Goal: Information Seeking & Learning: Learn about a topic

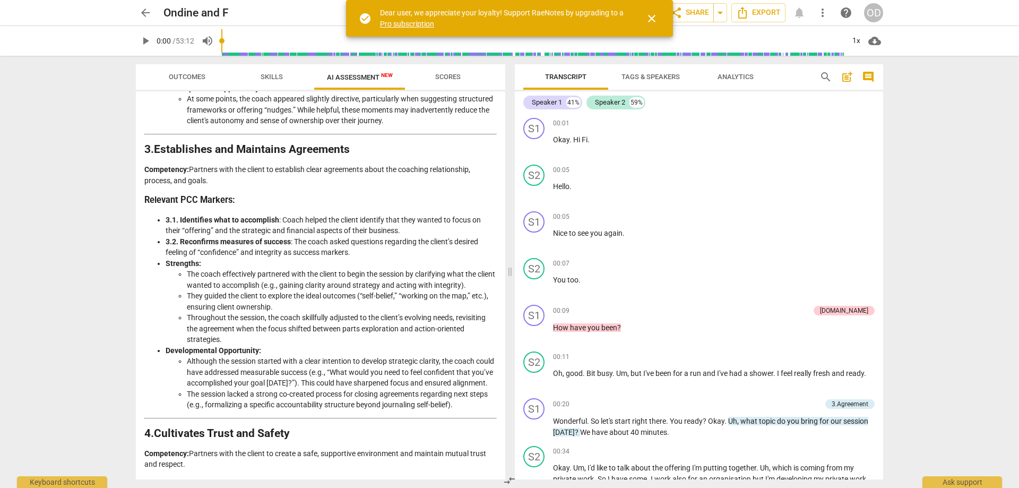
scroll to position [106, 0]
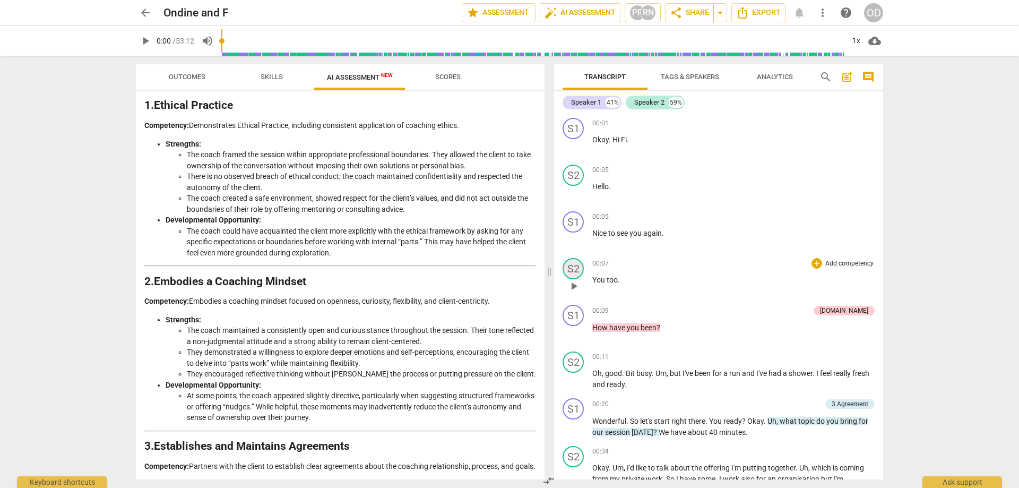
drag, startPoint x: 511, startPoint y: 273, endPoint x: 550, endPoint y: 272, distance: 39.3
click at [550, 272] on span at bounding box center [549, 272] width 6 height 432
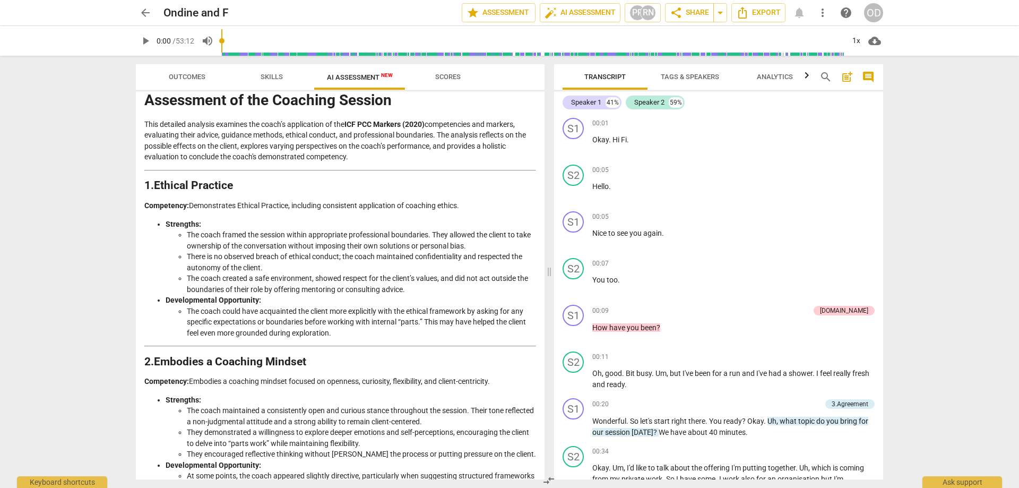
scroll to position [0, 0]
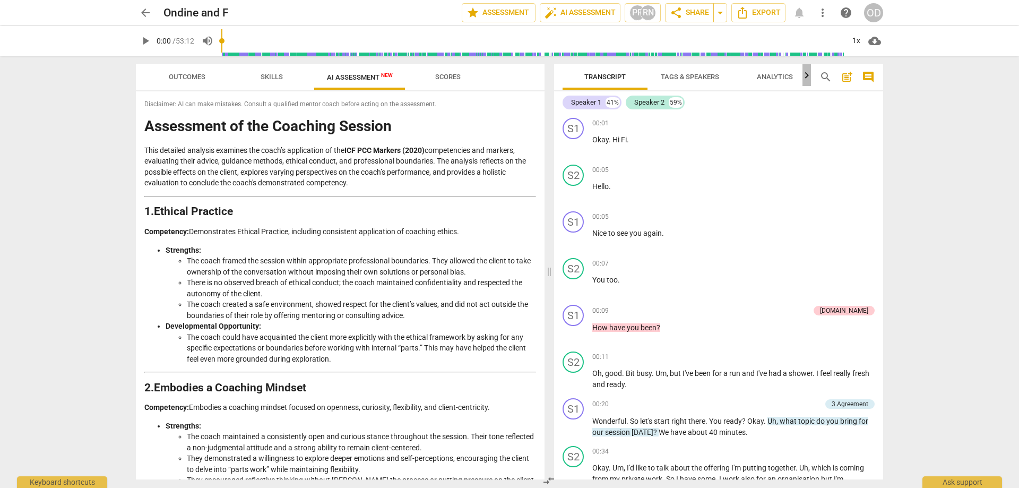
click at [806, 73] on icon "button" at bounding box center [806, 75] width 13 height 13
click at [560, 76] on icon "button" at bounding box center [558, 75] width 13 height 13
click at [560, 76] on div at bounding box center [558, 75] width 8 height 22
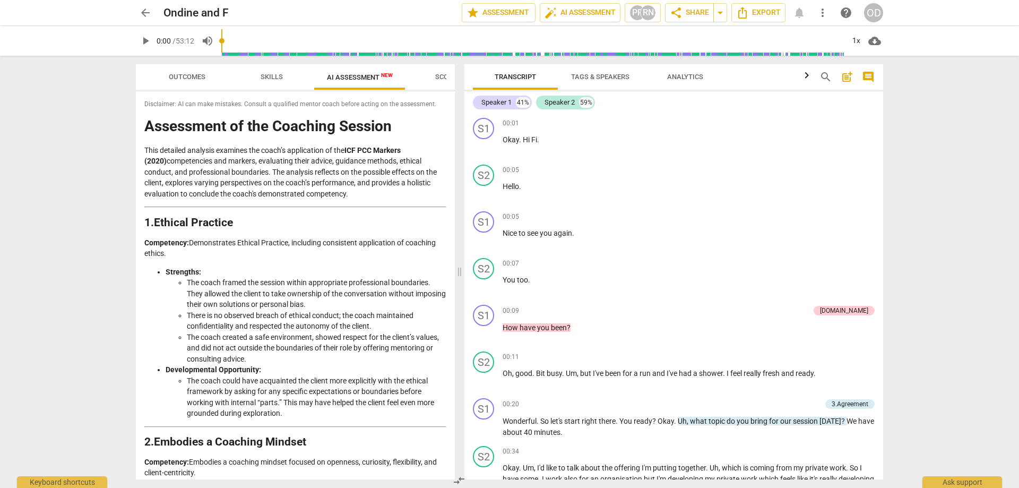
drag, startPoint x: 549, startPoint y: 270, endPoint x: 460, endPoint y: 272, distance: 89.7
click at [460, 272] on span at bounding box center [459, 272] width 6 height 432
click at [855, 313] on div "[DOMAIN_NAME]" at bounding box center [844, 311] width 48 height 10
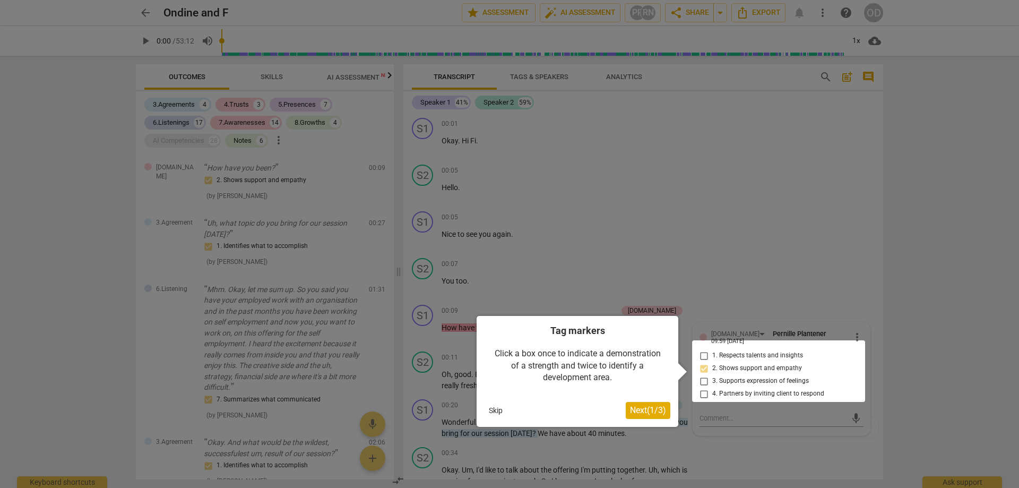
click at [641, 223] on div at bounding box center [509, 244] width 1019 height 488
click at [783, 439] on div at bounding box center [509, 244] width 1019 height 488
click at [904, 265] on div at bounding box center [509, 244] width 1019 height 488
click at [644, 412] on span "Next ( 1 / 3 )" at bounding box center [648, 410] width 36 height 10
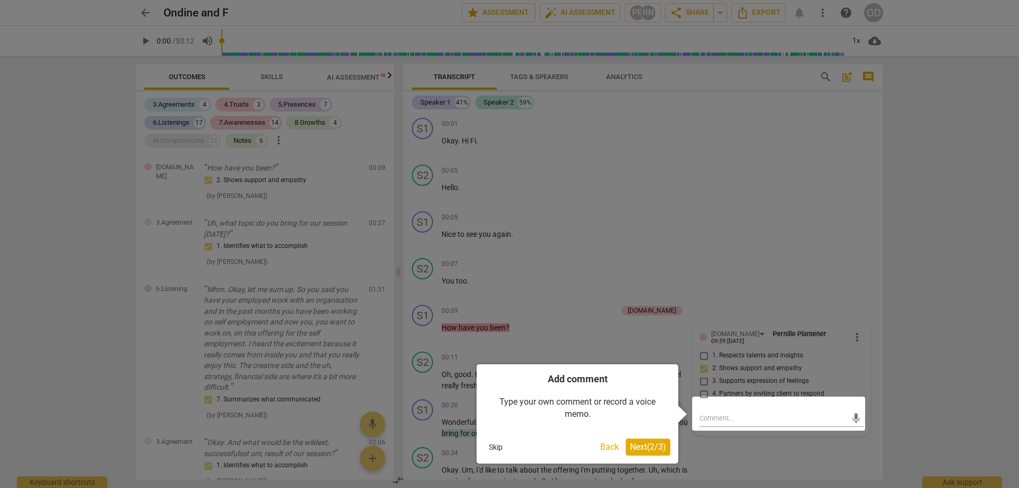
click at [645, 446] on span "Next ( 2 / 3 )" at bounding box center [648, 447] width 36 height 10
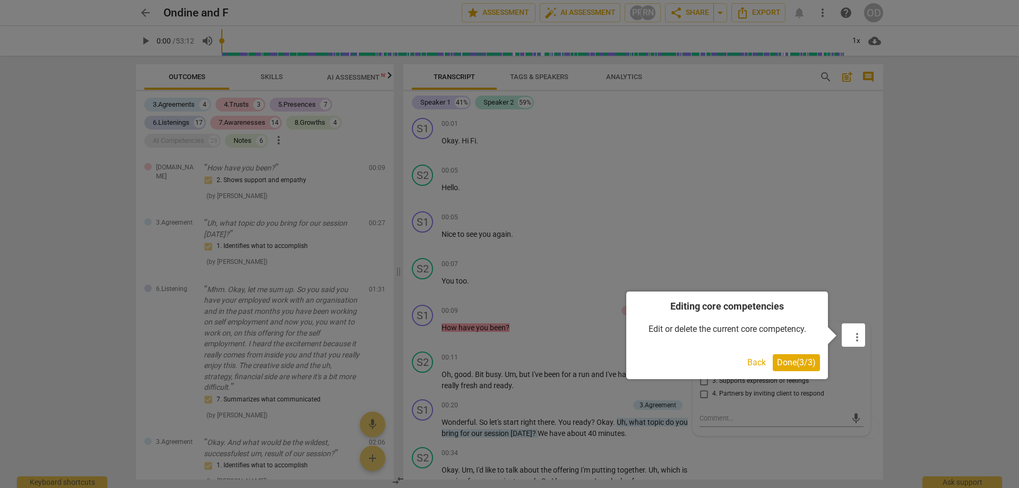
click at [796, 365] on span "Done ( 3 / 3 )" at bounding box center [796, 362] width 39 height 10
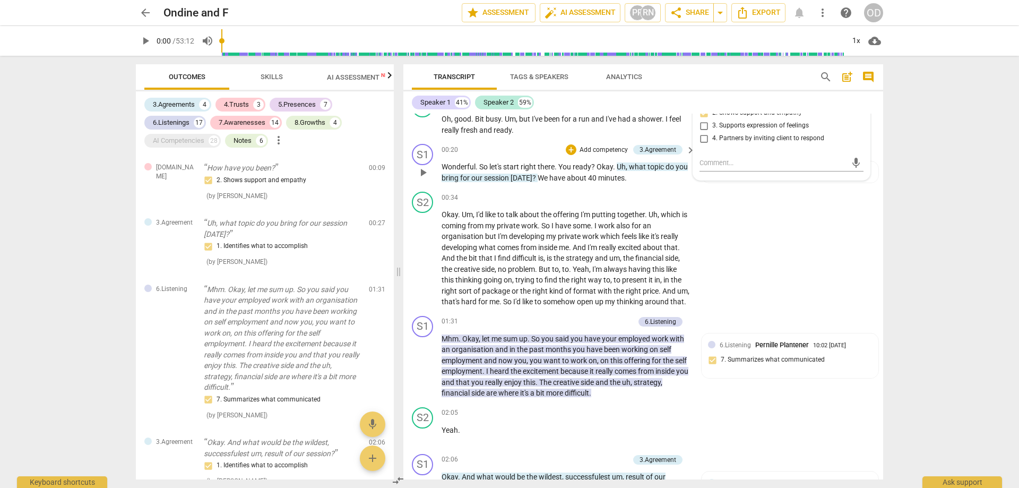
scroll to position [265, 0]
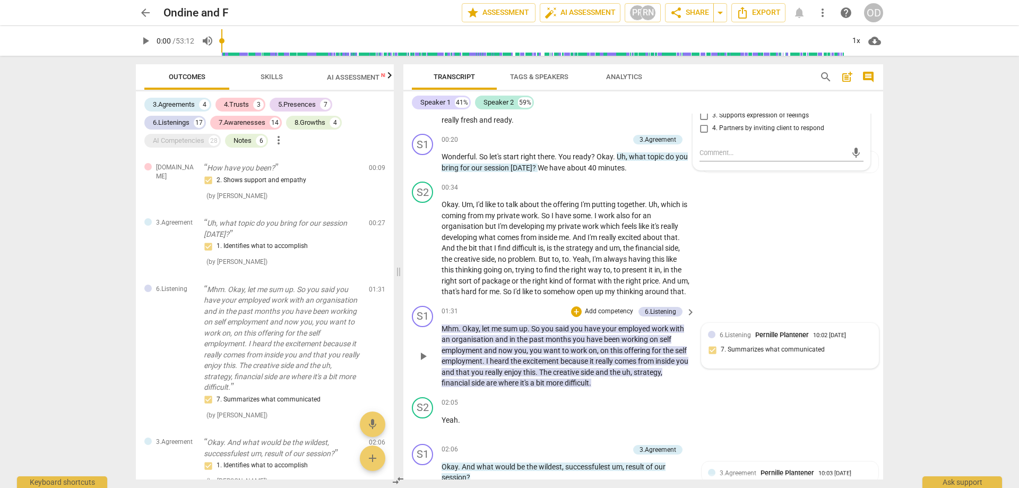
click at [773, 359] on div "6.Listening Pernille Plantener 10:02 [DATE] 7. Summarizes what communicated" at bounding box center [790, 346] width 164 height 32
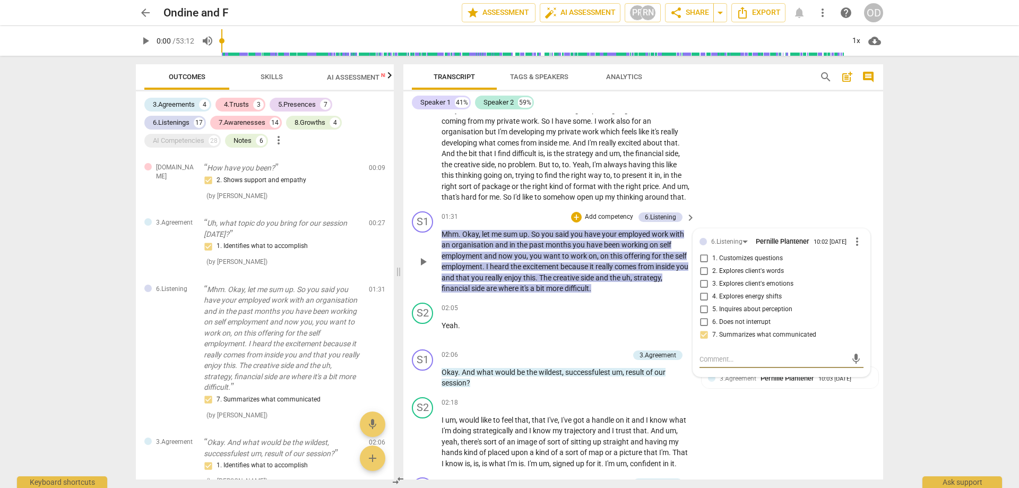
scroll to position [372, 0]
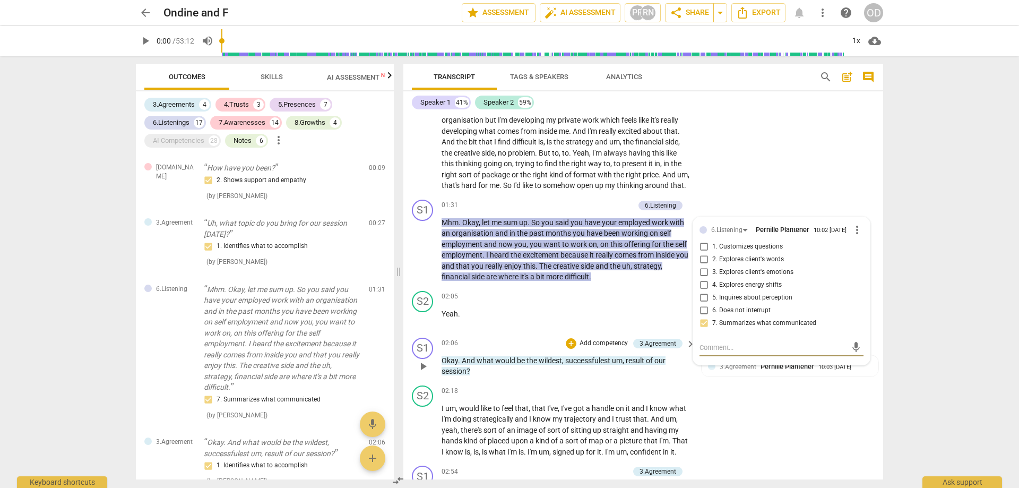
click at [566, 365] on span "successfulest" at bounding box center [588, 360] width 47 height 8
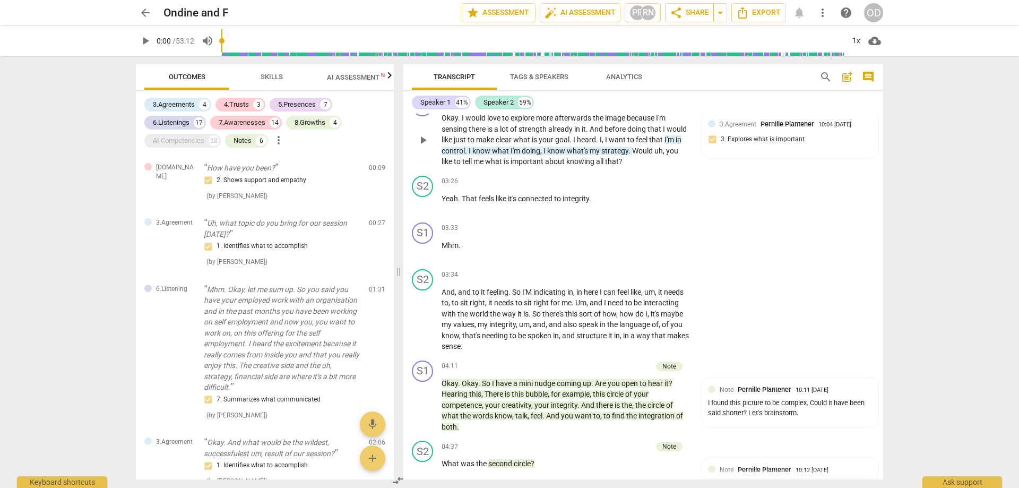
scroll to position [743, 0]
click at [652, 232] on p "Add competency" at bounding box center [657, 227] width 50 height 10
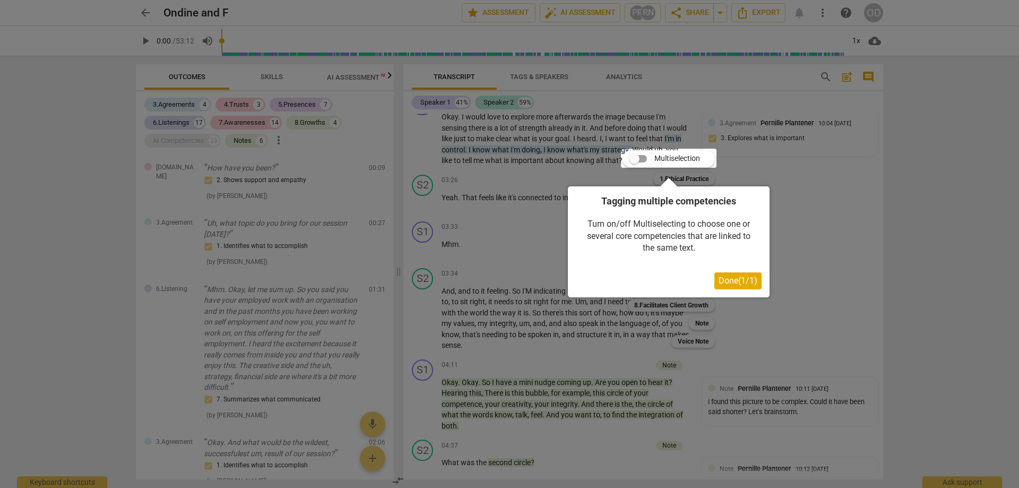
click at [820, 330] on div at bounding box center [509, 244] width 1019 height 488
click at [742, 287] on button "Done ( 1 / 1 )" at bounding box center [737, 280] width 47 height 17
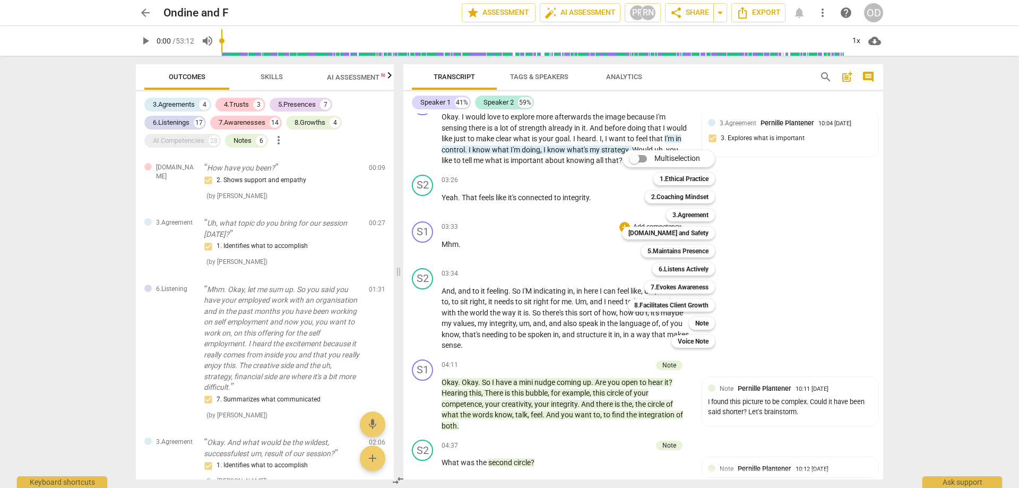
click at [780, 360] on div at bounding box center [509, 244] width 1019 height 488
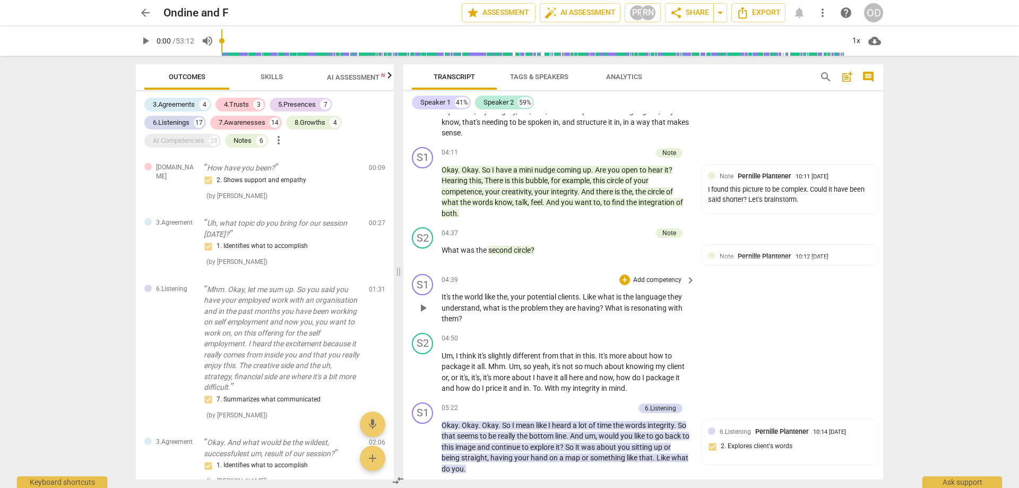
scroll to position [1008, 0]
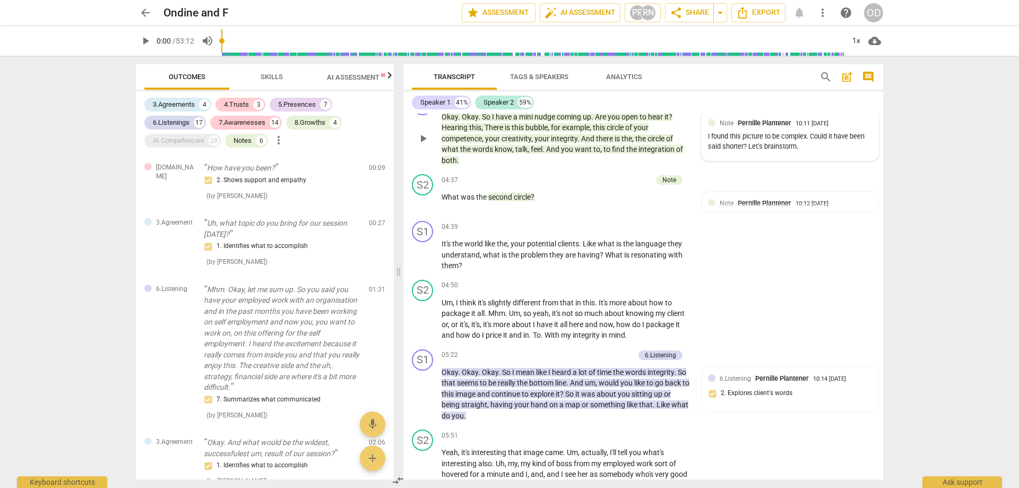
click at [775, 152] on div "I found this picture to be complex. Could it have been said shorter? Let's brai…" at bounding box center [790, 142] width 164 height 20
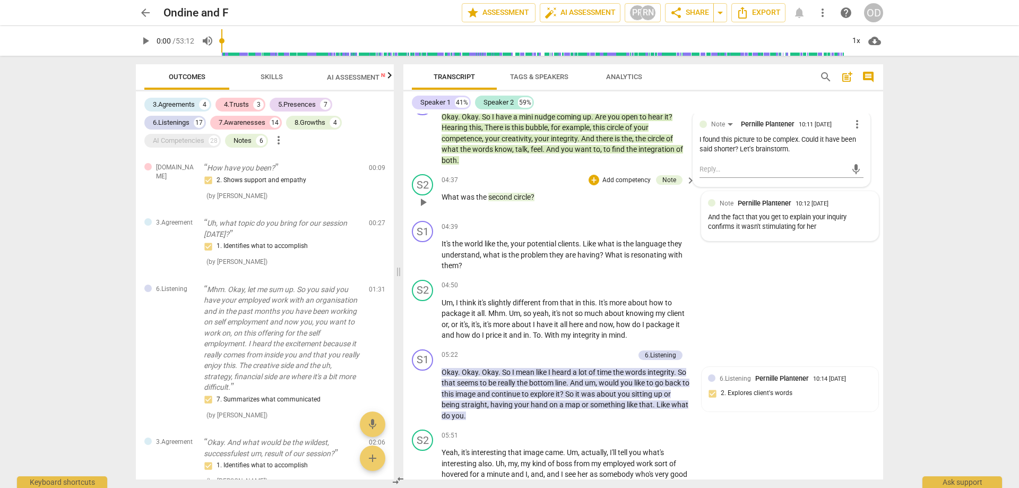
click at [787, 233] on div "Note Pernille Plantener 10:12 [DATE] And the fact that you get to explain your …" at bounding box center [790, 216] width 164 height 36
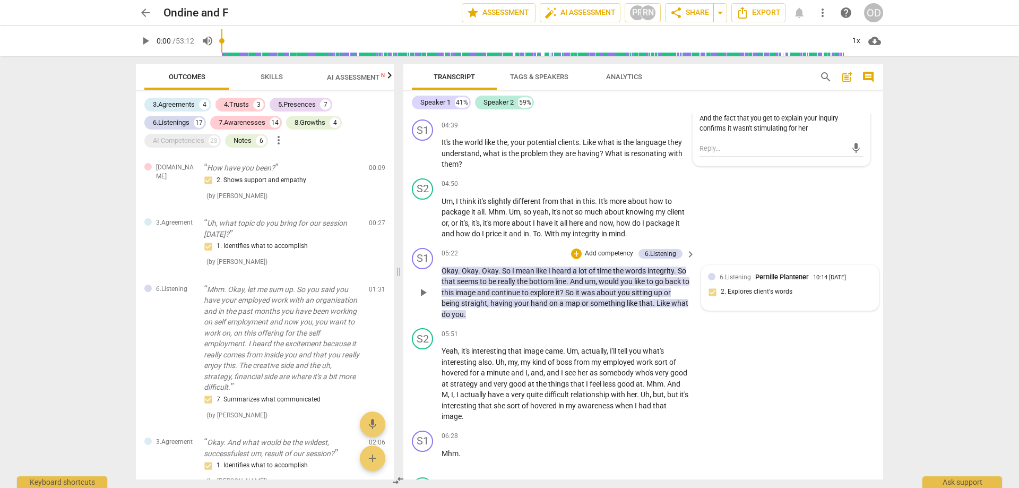
scroll to position [1115, 0]
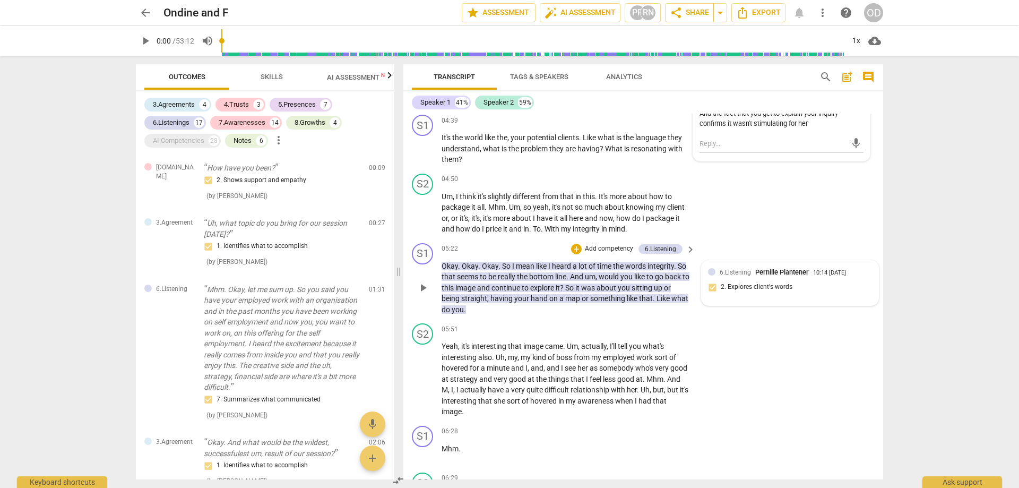
click at [737, 299] on div "6.Listening Pernille Plantener 10:14 [DATE] 2. Explores client's words" at bounding box center [790, 283] width 164 height 32
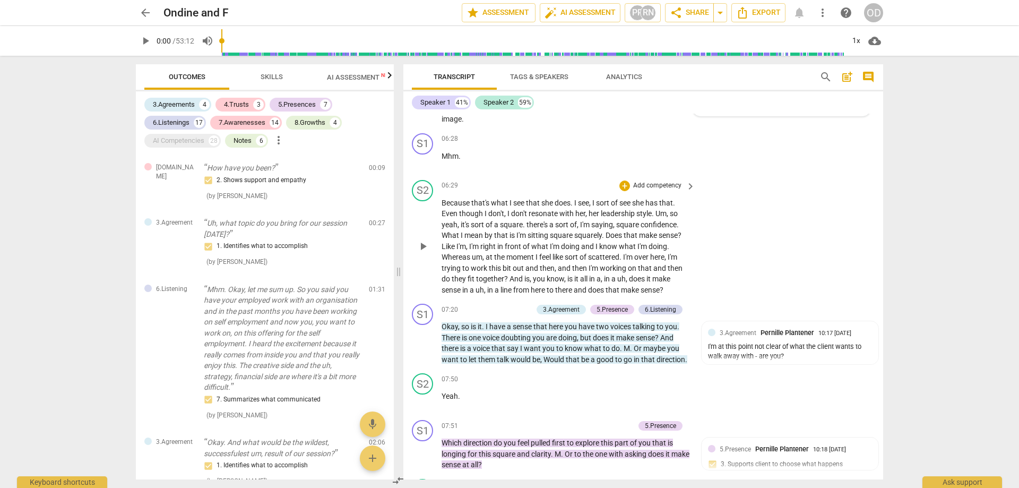
scroll to position [1433, 0]
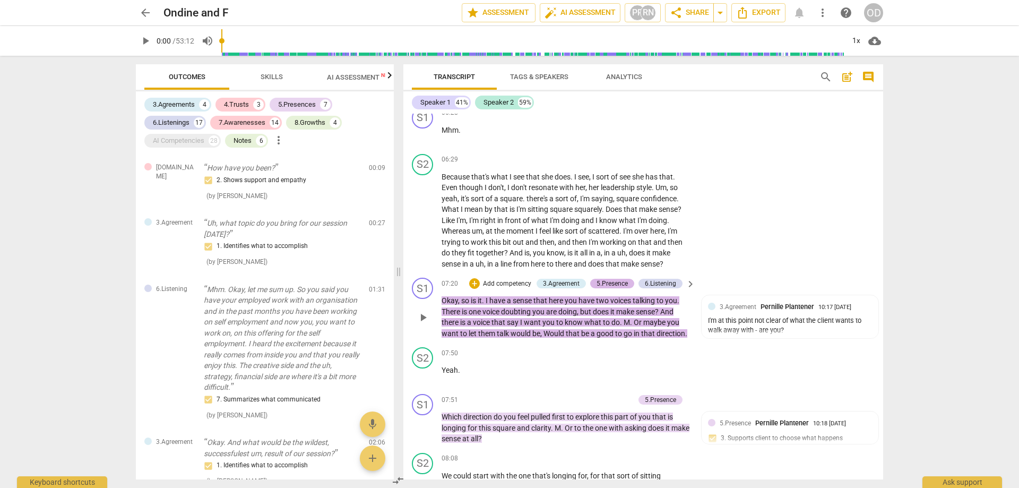
click at [598, 288] on div "5.Presence" at bounding box center [612, 284] width 31 height 10
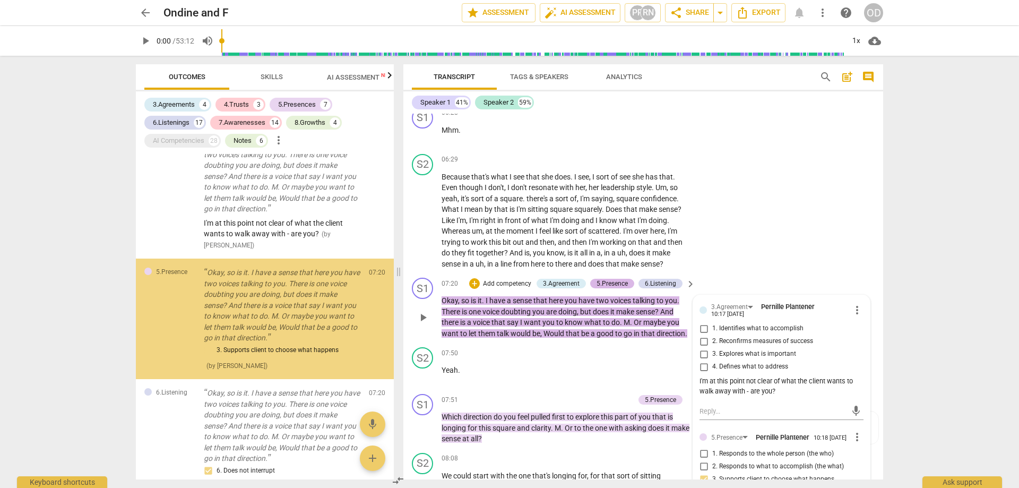
scroll to position [741, 0]
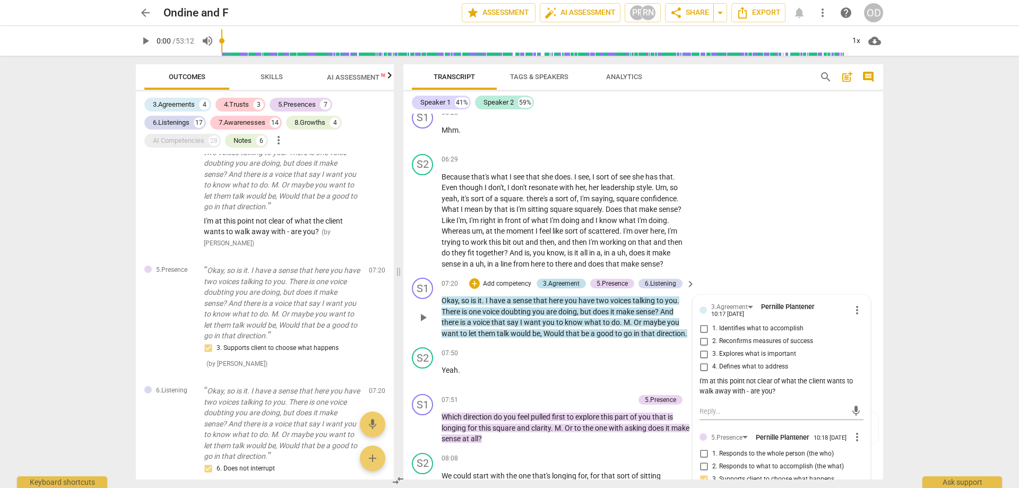
click at [553, 288] on div "3.Agreement" at bounding box center [561, 284] width 37 height 10
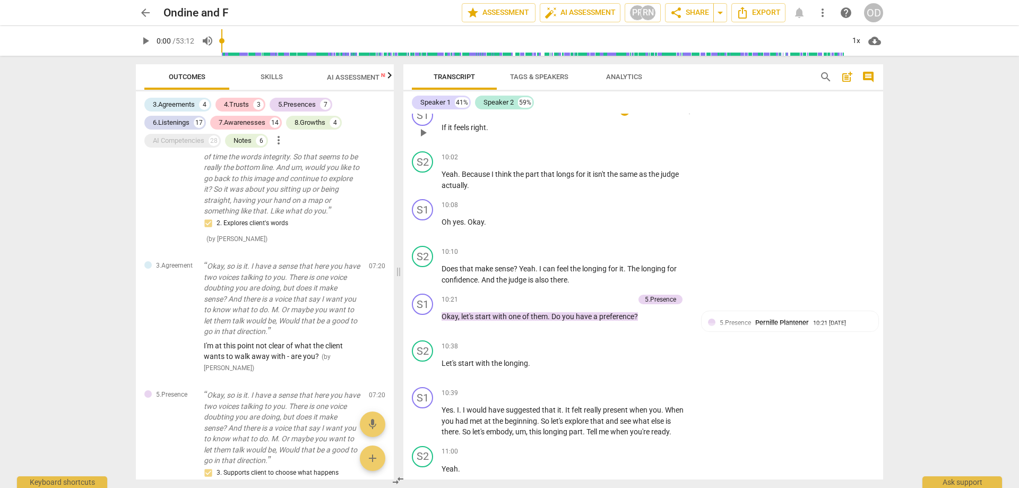
scroll to position [2389, 0]
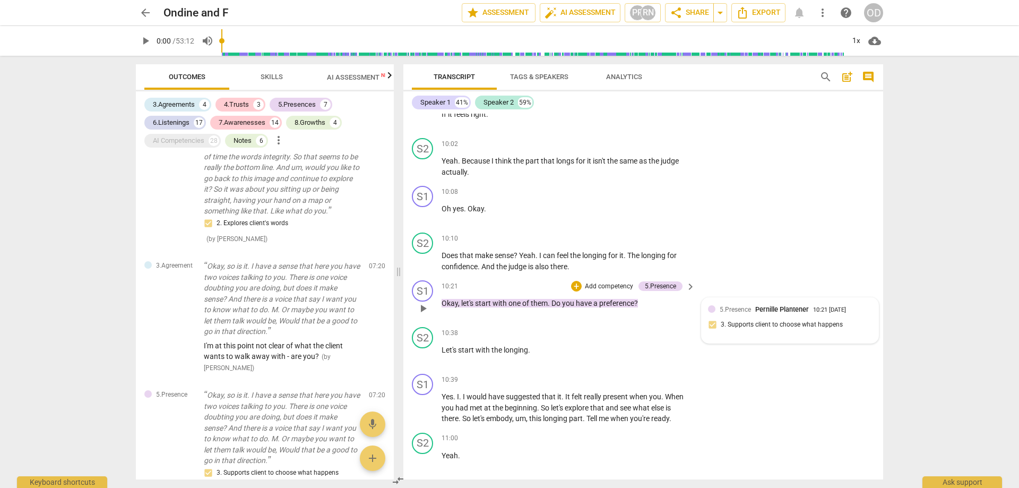
click at [764, 337] on div "5.Presence Pernille Plantener 10:21 [DATE] 3. Supports client to choose what ha…" at bounding box center [790, 320] width 164 height 32
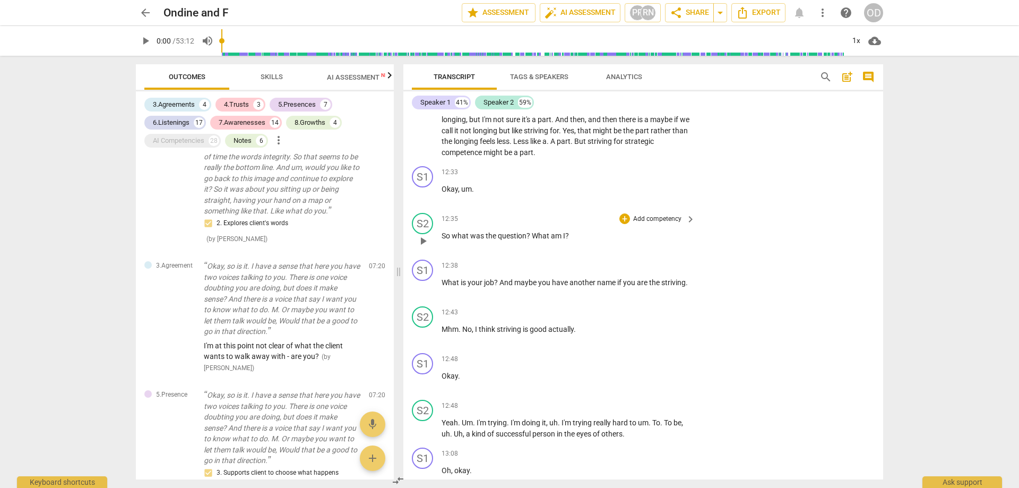
scroll to position [3132, 0]
